Goal: Task Accomplishment & Management: Complete application form

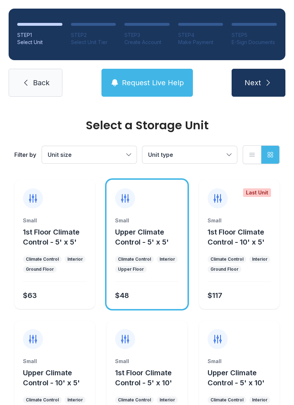
scroll to position [39, 0]
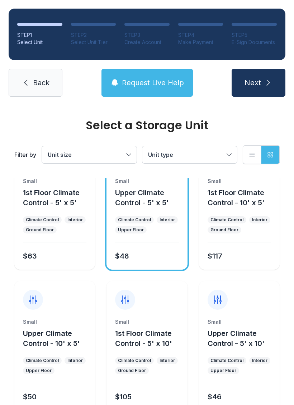
click at [35, 83] on span "Back" at bounding box center [41, 83] width 16 height 10
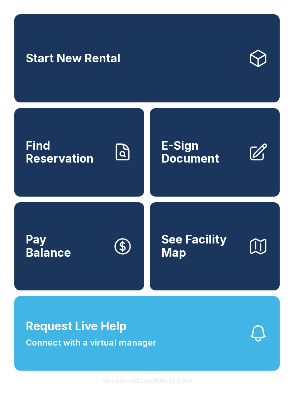
click at [56, 349] on span "Connect with a virtual manager" at bounding box center [91, 342] width 130 height 13
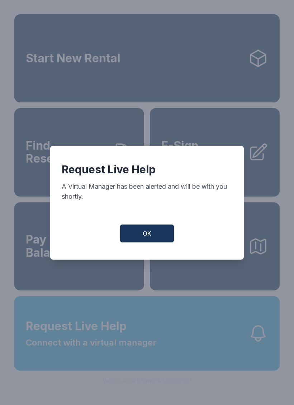
click at [138, 238] on button "OK" at bounding box center [147, 234] width 54 height 18
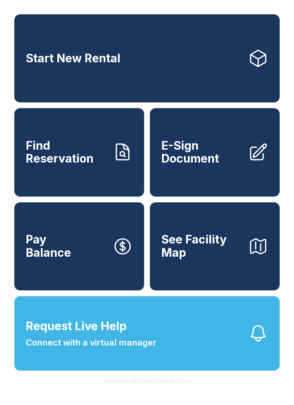
click at [226, 165] on span "E-Sign Document" at bounding box center [201, 152] width 81 height 26
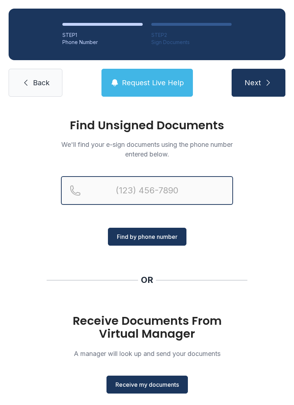
click at [174, 189] on input "Reservation phone number" at bounding box center [147, 190] width 172 height 29
type input "[PHONE_NUMBER]"
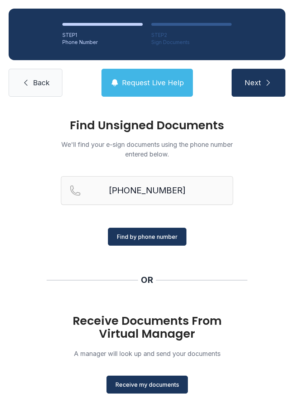
click at [165, 232] on span "Find by phone number" at bounding box center [147, 236] width 61 height 9
click at [168, 235] on span "Find by phone number" at bounding box center [147, 236] width 61 height 9
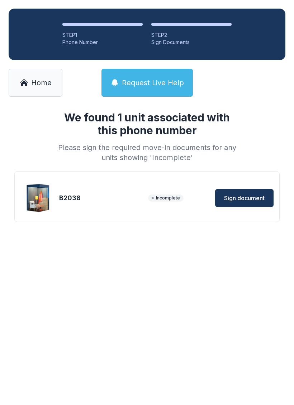
click at [248, 197] on span "Sign document" at bounding box center [244, 198] width 40 height 9
click at [32, 77] on link "Home" at bounding box center [36, 83] width 54 height 28
